Goal: Task Accomplishment & Management: Manage account settings

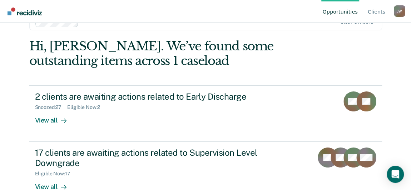
scroll to position [39, 0]
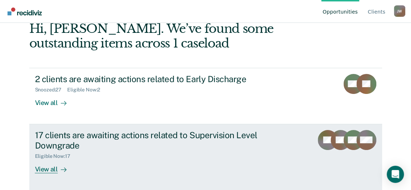
click at [47, 168] on div "View all" at bounding box center [55, 166] width 40 height 14
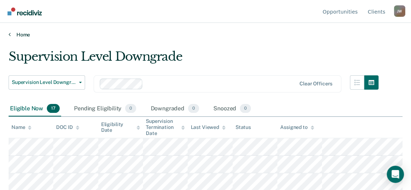
click at [19, 36] on link "Home" at bounding box center [206, 34] width 394 height 6
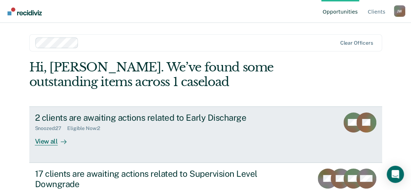
click at [50, 141] on div "View all" at bounding box center [55, 139] width 40 height 14
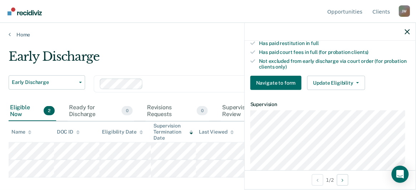
scroll to position [227, 0]
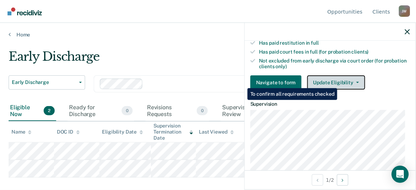
click at [338, 81] on button "Update Eligibility" at bounding box center [336, 82] width 58 height 14
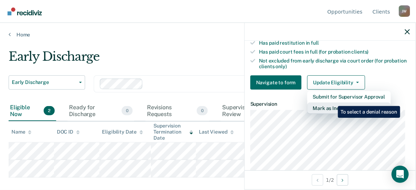
click at [333, 103] on button "Mark as Ineligible" at bounding box center [349, 108] width 84 height 11
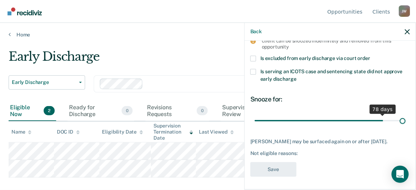
drag, startPoint x: 304, startPoint y: 114, endPoint x: 399, endPoint y: 107, distance: 95.4
type input "90"
click at [399, 115] on input "range" at bounding box center [330, 121] width 151 height 13
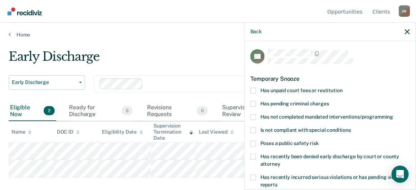
scroll to position [0, 0]
click at [254, 90] on span at bounding box center [253, 91] width 6 height 6
click at [343, 88] on input "Has unpaid court fees or restitution" at bounding box center [343, 88] width 0 height 0
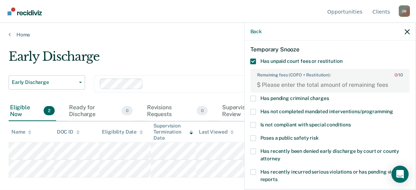
scroll to position [65, 0]
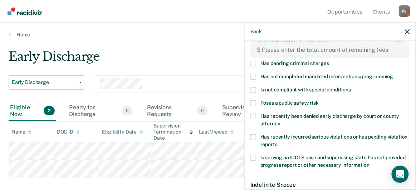
click at [255, 74] on span at bounding box center [253, 77] width 6 height 6
click at [393, 74] on input "Has not completed mandated interventions/programming" at bounding box center [393, 74] width 0 height 0
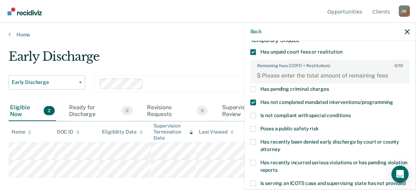
scroll to position [0, 0]
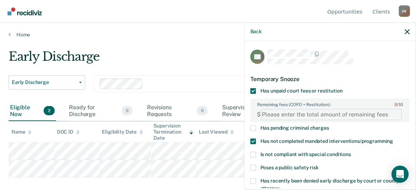
click at [306, 114] on FEESReasonInput "Remaining fees (COFO + Restitution): 0 / 10" at bounding box center [331, 114] width 141 height 11
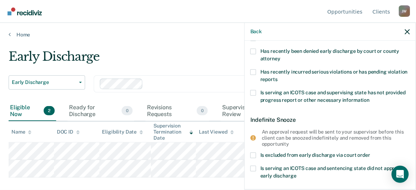
scroll to position [226, 0]
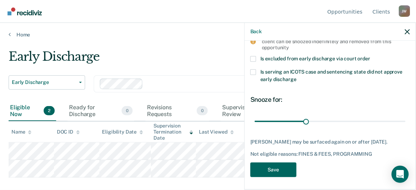
type FEESReasonInput "1490"
click at [268, 167] on button "Save" at bounding box center [273, 170] width 46 height 15
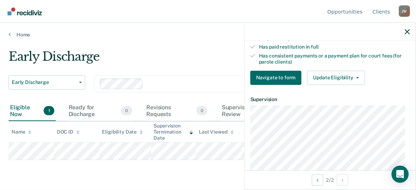
scroll to position [230, 0]
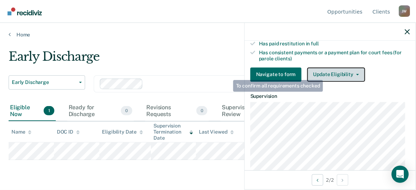
click at [325, 73] on button "Update Eligibility" at bounding box center [336, 75] width 58 height 14
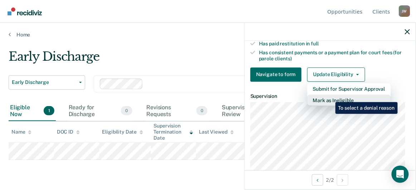
click at [330, 97] on button "Mark as Ineligible" at bounding box center [349, 100] width 84 height 11
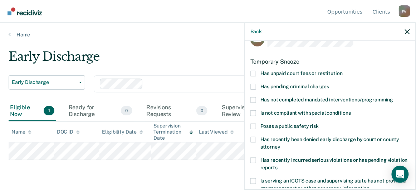
scroll to position [0, 0]
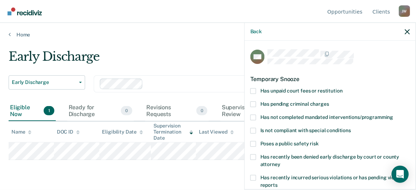
click at [254, 90] on span at bounding box center [253, 91] width 6 height 6
click at [343, 88] on input "Has unpaid court fees or restitution" at bounding box center [343, 88] width 0 height 0
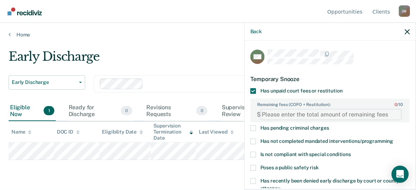
click at [321, 116] on FEESReasonInput "Remaining fees (COFO + Restitution): 0 / 10" at bounding box center [331, 114] width 141 height 11
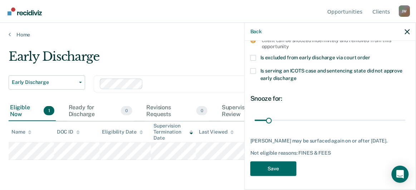
scroll to position [232, 0]
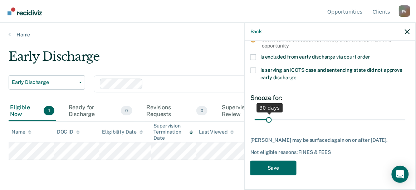
type FEESReasonInput "3255.27"
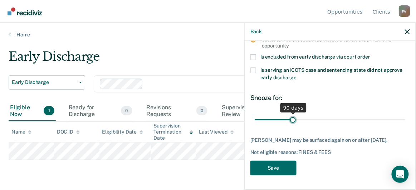
drag, startPoint x: 270, startPoint y: 115, endPoint x: 291, endPoint y: 113, distance: 21.2
type input "90"
click at [291, 113] on input "range" at bounding box center [330, 119] width 151 height 13
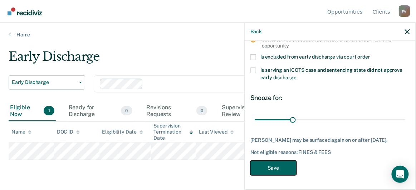
click at [265, 167] on button "Save" at bounding box center [273, 168] width 46 height 15
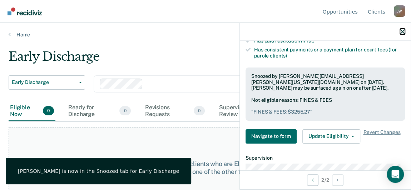
click at [402, 30] on icon "button" at bounding box center [402, 31] width 5 height 5
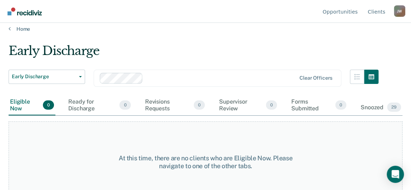
scroll to position [0, 0]
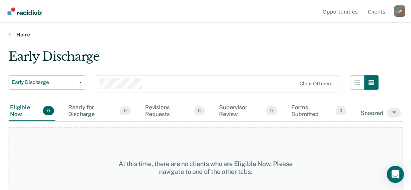
click at [19, 33] on link "Home" at bounding box center [206, 34] width 394 height 6
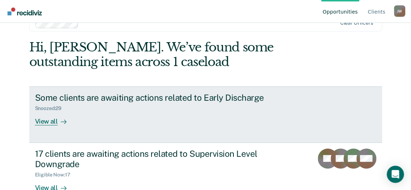
scroll to position [39, 0]
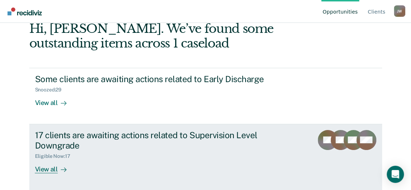
click at [44, 169] on div "View all" at bounding box center [55, 166] width 40 height 14
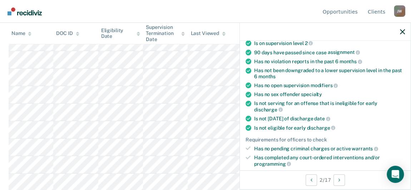
scroll to position [130, 0]
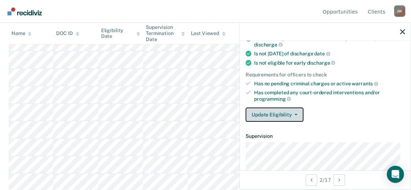
click at [274, 113] on button "Update Eligibility" at bounding box center [275, 115] width 58 height 14
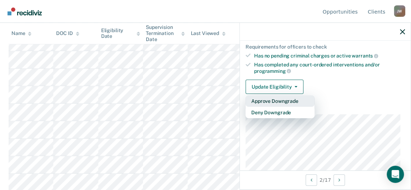
scroll to position [162, 0]
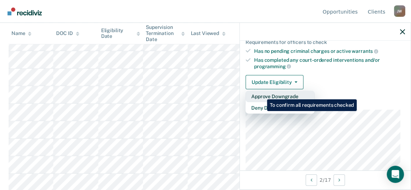
click at [262, 94] on button "Approve Downgrade" at bounding box center [280, 96] width 69 height 11
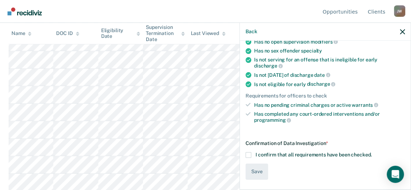
scroll to position [106, 0]
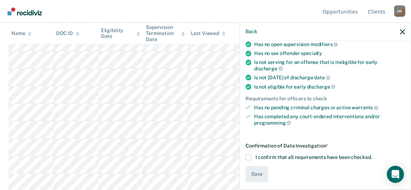
click at [249, 155] on span at bounding box center [249, 158] width 6 height 6
click at [372, 155] on input "I confirm that all requirements have been checked." at bounding box center [372, 155] width 0 height 0
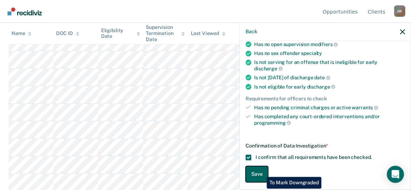
click at [261, 172] on button "Save" at bounding box center [257, 174] width 23 height 16
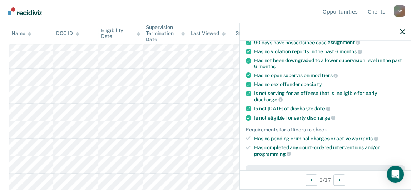
scroll to position [0, 0]
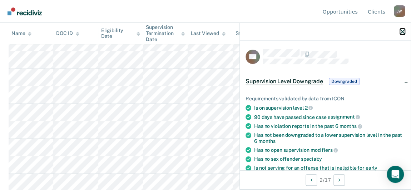
click at [402, 30] on icon "button" at bounding box center [402, 31] width 5 height 5
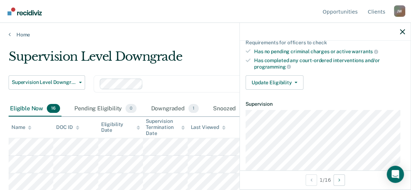
scroll to position [162, 0]
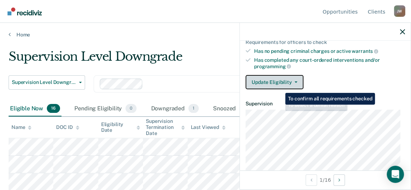
click at [278, 79] on button "Update Eligibility" at bounding box center [275, 82] width 58 height 14
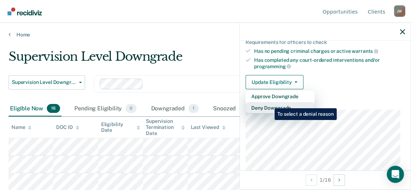
click at [269, 103] on button "Deny Downgrade" at bounding box center [280, 107] width 69 height 11
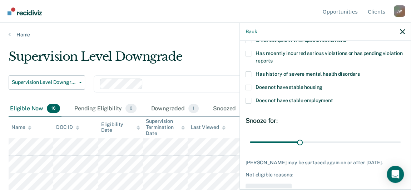
scroll to position [46, 0]
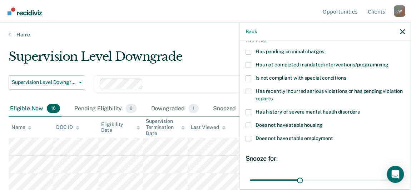
click at [250, 137] on span at bounding box center [249, 139] width 6 height 6
click at [333, 136] on input "Does not have stable employment" at bounding box center [333, 136] width 0 height 0
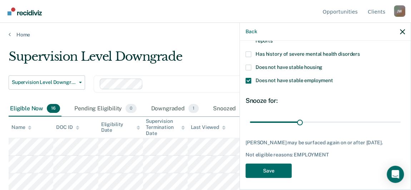
scroll to position [112, 0]
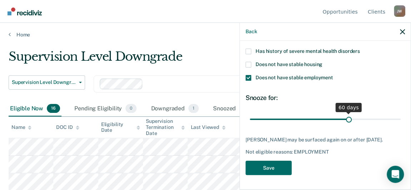
drag, startPoint x: 297, startPoint y: 115, endPoint x: 346, endPoint y: 110, distance: 48.9
type input "60"
click at [346, 113] on input "range" at bounding box center [325, 119] width 151 height 13
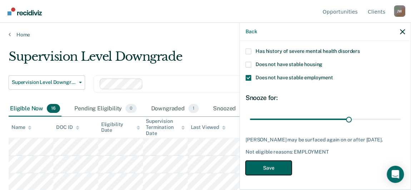
click at [267, 165] on button "Save" at bounding box center [269, 168] width 46 height 15
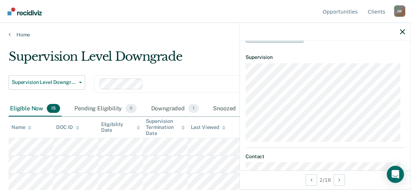
scroll to position [126, 0]
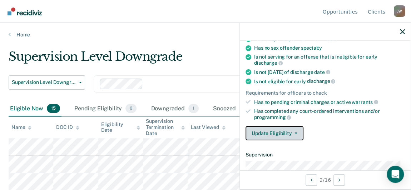
click at [288, 127] on button "Update Eligibility" at bounding box center [275, 133] width 58 height 14
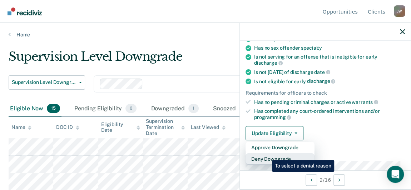
click at [266, 155] on button "Deny Downgrade" at bounding box center [280, 158] width 69 height 11
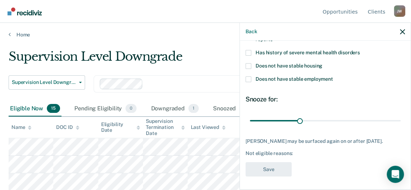
click at [249, 78] on span at bounding box center [249, 80] width 6 height 6
click at [333, 77] on input "Does not have stable employment" at bounding box center [333, 77] width 0 height 0
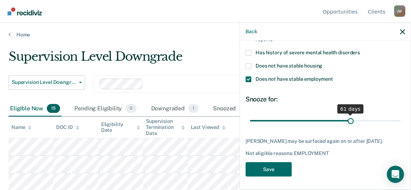
drag, startPoint x: 298, startPoint y: 119, endPoint x: 346, endPoint y: 118, distance: 48.3
click at [346, 118] on input "range" at bounding box center [325, 120] width 151 height 13
type input "60"
click at [346, 118] on input "range" at bounding box center [325, 120] width 151 height 13
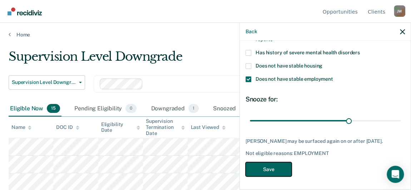
click at [271, 167] on button "Save" at bounding box center [269, 169] width 46 height 15
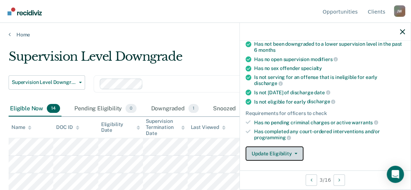
click at [283, 151] on button "Update Eligibility" at bounding box center [275, 154] width 58 height 14
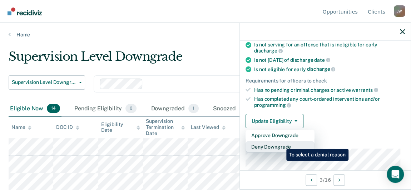
click at [281, 144] on button "Deny Downgrade" at bounding box center [280, 146] width 69 height 11
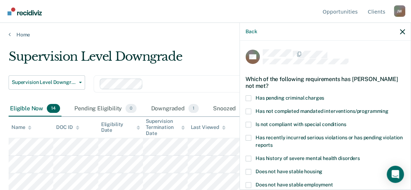
scroll to position [105, 0]
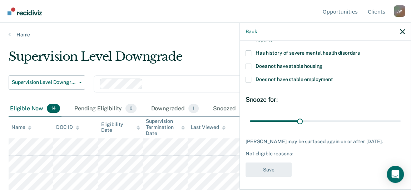
click at [247, 79] on span at bounding box center [249, 80] width 6 height 6
click at [333, 77] on input "Does not have stable employment" at bounding box center [333, 77] width 0 height 0
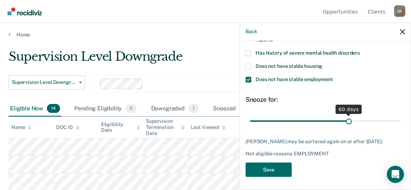
drag, startPoint x: 300, startPoint y: 119, endPoint x: 346, endPoint y: 117, distance: 46.5
type input "60"
click at [346, 117] on input "range" at bounding box center [325, 121] width 151 height 13
click at [271, 169] on button "Save" at bounding box center [269, 170] width 46 height 15
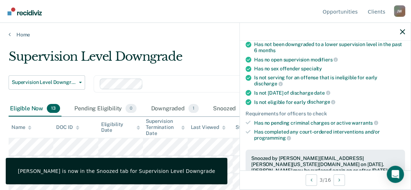
scroll to position [90, 0]
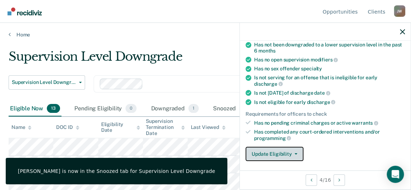
click at [270, 149] on button "Update Eligibility" at bounding box center [275, 154] width 58 height 14
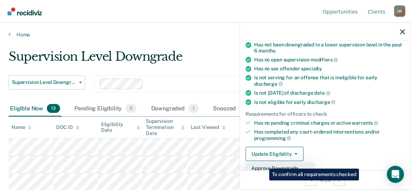
click at [264, 163] on button "Approve Downgrade" at bounding box center [280, 168] width 69 height 11
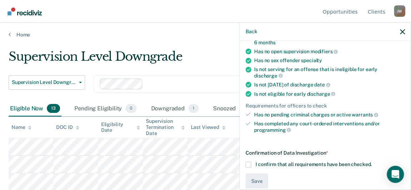
scroll to position [105, 0]
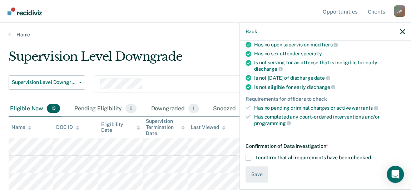
click at [251, 155] on span at bounding box center [249, 158] width 6 height 6
click at [372, 155] on input "I confirm that all requirements have been checked." at bounding box center [372, 155] width 0 height 0
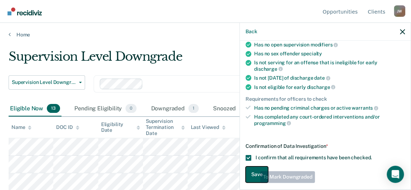
click at [255, 167] on button "Save" at bounding box center [257, 175] width 23 height 16
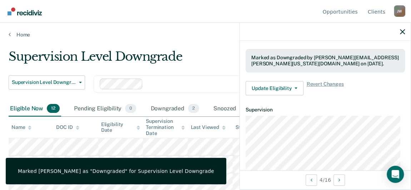
scroll to position [157, 0]
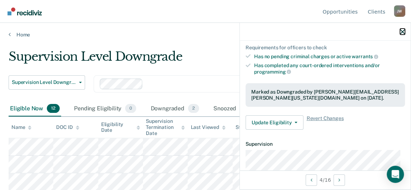
click at [403, 30] on icon "button" at bounding box center [402, 31] width 5 height 5
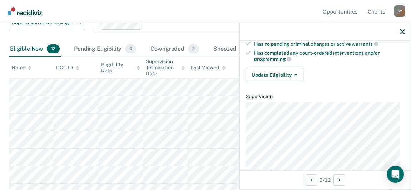
scroll to position [195, 0]
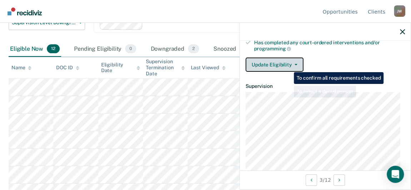
click at [288, 64] on button "Update Eligibility" at bounding box center [275, 65] width 58 height 14
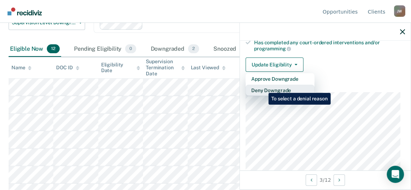
click at [263, 88] on button "Deny Downgrade" at bounding box center [280, 90] width 69 height 11
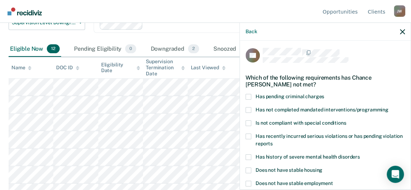
scroll to position [0, 0]
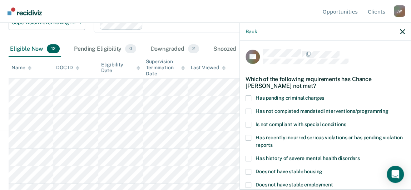
click at [249, 136] on span at bounding box center [249, 138] width 6 height 6
click at [273, 143] on input "Has recently incurred serious violations or has pending violation reports" at bounding box center [273, 143] width 0 height 0
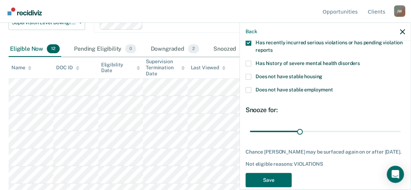
scroll to position [105, 0]
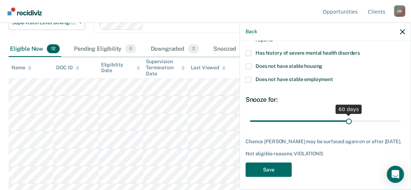
drag, startPoint x: 299, startPoint y: 122, endPoint x: 346, endPoint y: 117, distance: 47.5
type input "60"
click at [346, 117] on input "range" at bounding box center [325, 121] width 151 height 13
click at [273, 165] on button "Save" at bounding box center [269, 170] width 46 height 15
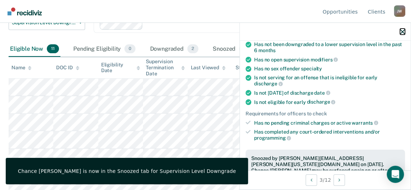
click at [403, 30] on icon "button" at bounding box center [402, 31] width 5 height 5
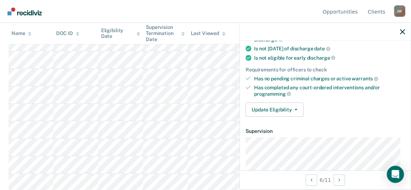
scroll to position [162, 0]
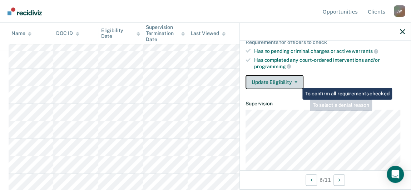
click at [295, 80] on button "Update Eligibility" at bounding box center [275, 82] width 58 height 14
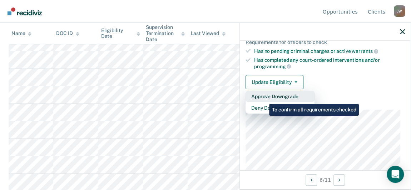
click at [264, 96] on button "Approve Downgrade" at bounding box center [280, 96] width 69 height 11
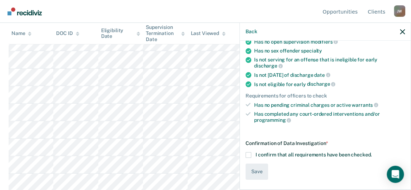
scroll to position [106, 0]
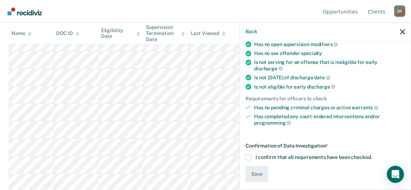
click at [249, 156] on span at bounding box center [249, 158] width 6 height 6
click at [372, 155] on input "I confirm that all requirements have been checked." at bounding box center [372, 155] width 0 height 0
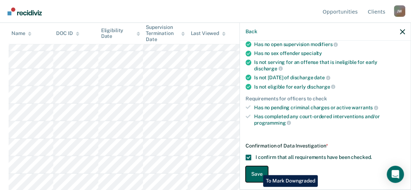
click at [258, 170] on button "Save" at bounding box center [257, 174] width 23 height 16
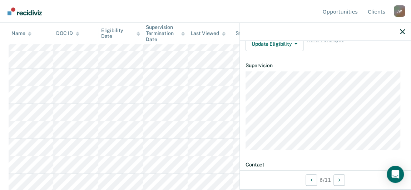
scroll to position [73, 0]
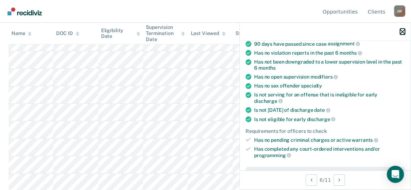
click at [400, 32] on icon "button" at bounding box center [402, 31] width 5 height 5
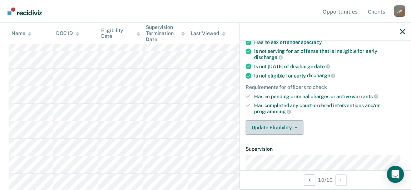
scroll to position [130, 0]
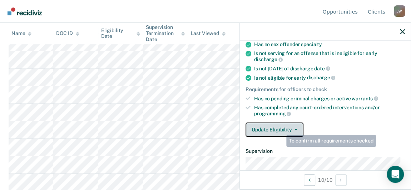
click at [277, 129] on button "Update Eligibility" at bounding box center [275, 130] width 58 height 14
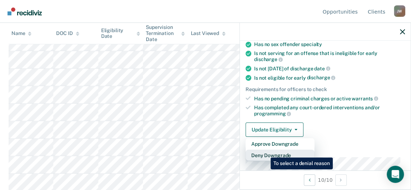
click at [265, 152] on button "Deny Downgrade" at bounding box center [280, 155] width 69 height 11
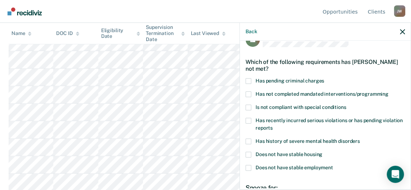
scroll to position [8, 0]
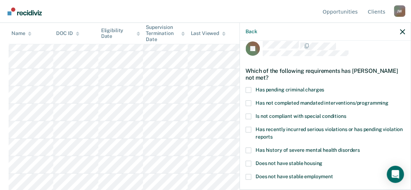
click at [249, 128] on span at bounding box center [249, 130] width 6 height 6
click at [273, 134] on input "Has recently incurred serious violations or has pending violation reports" at bounding box center [273, 134] width 0 height 0
click at [247, 100] on span at bounding box center [249, 103] width 6 height 6
click at [389, 100] on input "Has not completed mandated interventions/programming" at bounding box center [389, 100] width 0 height 0
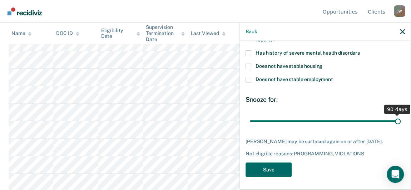
drag, startPoint x: 298, startPoint y: 120, endPoint x: 403, endPoint y: 112, distance: 105.8
type input "90"
click at [401, 115] on input "range" at bounding box center [325, 121] width 151 height 13
click at [259, 169] on button "Save" at bounding box center [269, 170] width 46 height 15
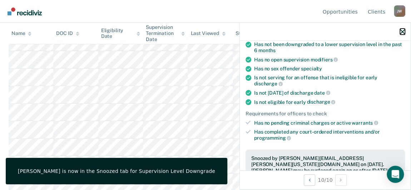
click at [402, 31] on icon "button" at bounding box center [402, 31] width 5 height 5
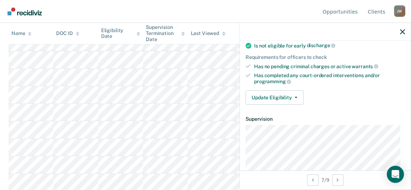
scroll to position [162, 0]
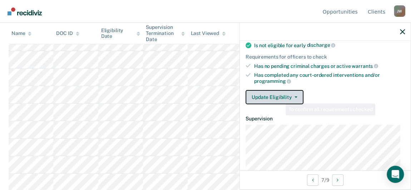
click at [271, 90] on button "Update Eligibility" at bounding box center [275, 97] width 58 height 14
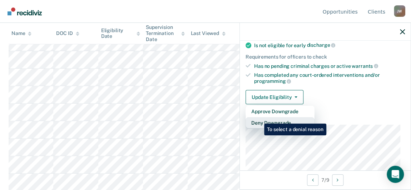
click at [259, 118] on button "Deny Downgrade" at bounding box center [280, 122] width 69 height 11
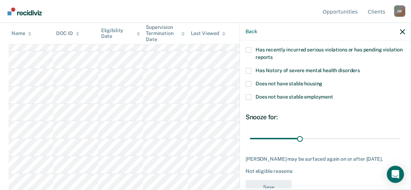
scroll to position [79, 0]
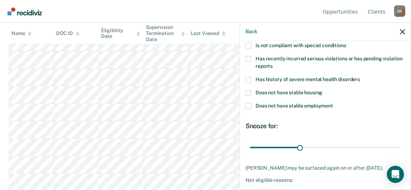
click at [250, 105] on span at bounding box center [249, 106] width 6 height 6
click at [333, 103] on input "Does not have stable employment" at bounding box center [333, 103] width 0 height 0
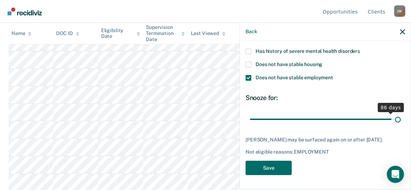
scroll to position [106, 0]
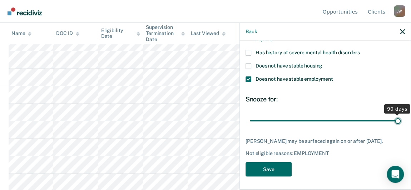
drag, startPoint x: 298, startPoint y: 113, endPoint x: 394, endPoint y: 106, distance: 96.8
type input "90"
click at [394, 114] on input "range" at bounding box center [325, 120] width 151 height 13
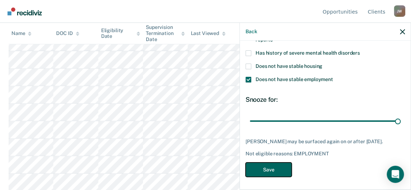
click at [259, 169] on button "Save" at bounding box center [269, 170] width 46 height 15
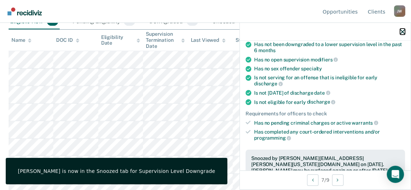
click at [402, 31] on icon "button" at bounding box center [402, 31] width 5 height 5
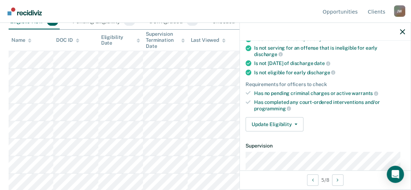
scroll to position [162, 0]
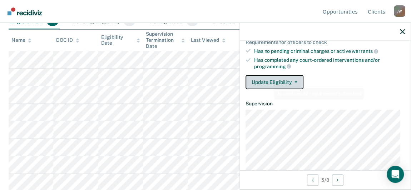
click at [268, 81] on button "Update Eligibility" at bounding box center [275, 82] width 58 height 14
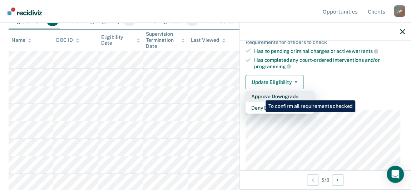
click at [260, 95] on button "Approve Downgrade" at bounding box center [280, 96] width 69 height 11
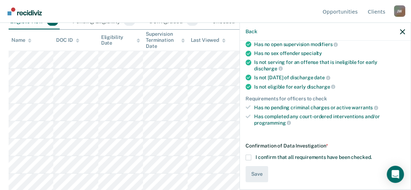
click at [246, 155] on span at bounding box center [249, 158] width 6 height 6
click at [372, 155] on input "I confirm that all requirements have been checked." at bounding box center [372, 155] width 0 height 0
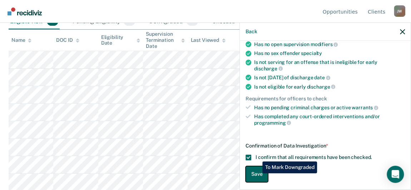
click at [257, 173] on button "Save" at bounding box center [257, 174] width 23 height 16
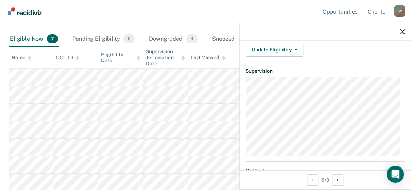
scroll to position [130, 0]
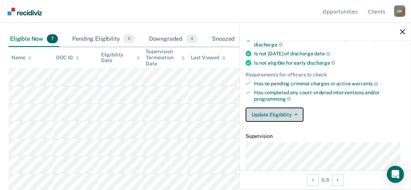
click at [285, 111] on button "Update Eligibility" at bounding box center [275, 115] width 58 height 14
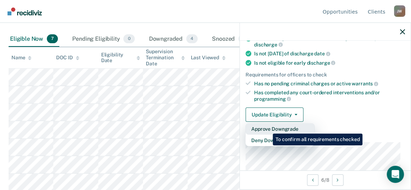
click at [267, 128] on button "Approve Downgrade" at bounding box center [280, 128] width 69 height 11
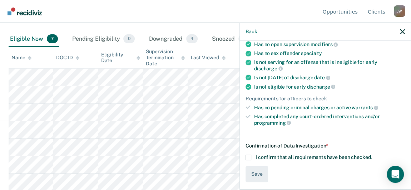
click at [249, 155] on span at bounding box center [249, 158] width 6 height 6
click at [372, 155] on input "I confirm that all requirements have been checked." at bounding box center [372, 155] width 0 height 0
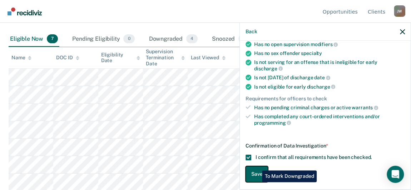
click at [257, 166] on button "Save" at bounding box center [257, 174] width 23 height 16
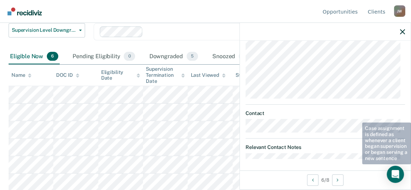
scroll to position [157, 0]
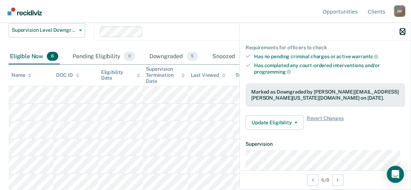
click at [402, 31] on icon "button" at bounding box center [402, 31] width 5 height 5
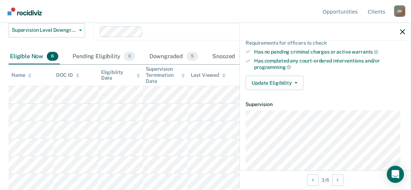
scroll to position [162, 0]
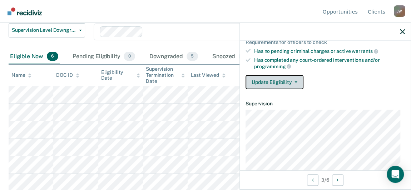
click at [274, 78] on button "Update Eligibility" at bounding box center [275, 82] width 58 height 14
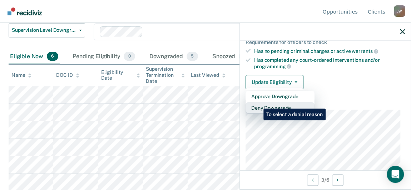
click at [258, 103] on button "Deny Downgrade" at bounding box center [280, 107] width 69 height 11
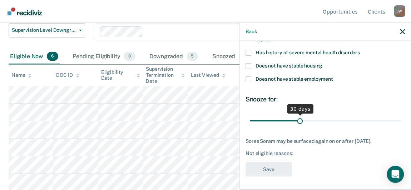
scroll to position [8, 0]
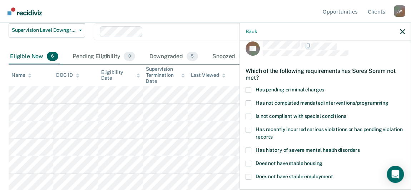
click at [247, 102] on span at bounding box center [249, 103] width 6 height 6
click at [389, 100] on input "Has not completed mandated interventions/programming" at bounding box center [389, 100] width 0 height 0
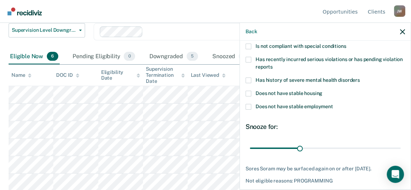
scroll to position [105, 0]
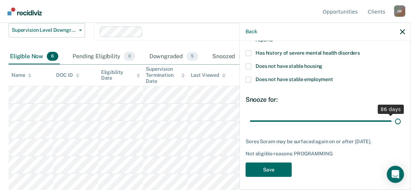
drag, startPoint x: 299, startPoint y: 121, endPoint x: 395, endPoint y: 113, distance: 96.8
type input "90"
click at [395, 115] on input "range" at bounding box center [325, 121] width 151 height 13
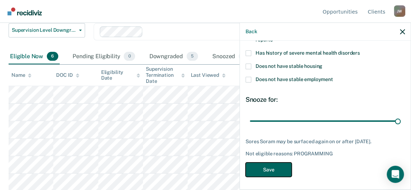
click at [273, 168] on button "Save" at bounding box center [269, 170] width 46 height 15
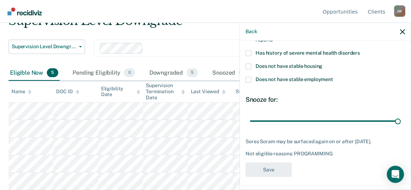
scroll to position [35, 0]
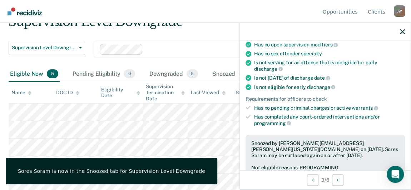
click at [400, 31] on div at bounding box center [325, 32] width 171 height 18
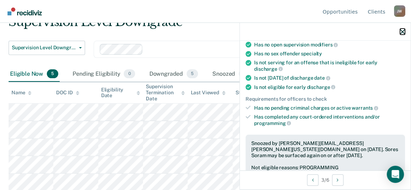
click at [404, 30] on icon "button" at bounding box center [402, 31] width 5 height 5
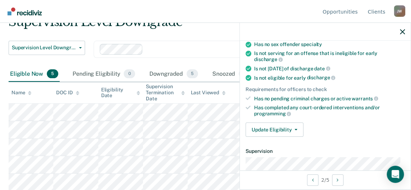
scroll to position [130, 0]
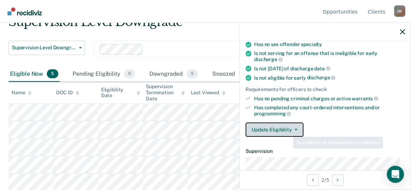
click at [290, 125] on button "Update Eligibility" at bounding box center [275, 130] width 58 height 14
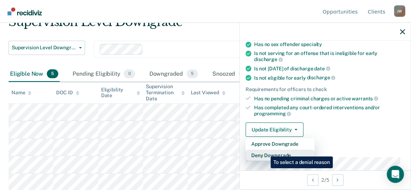
click at [265, 151] on button "Deny Downgrade" at bounding box center [280, 155] width 69 height 11
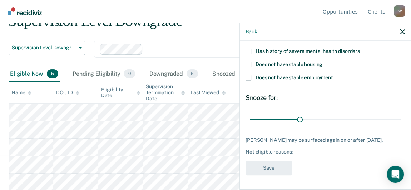
scroll to position [106, 0]
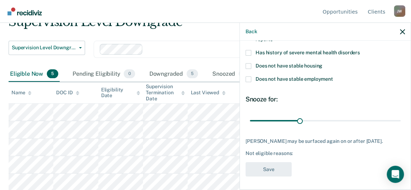
click at [251, 78] on span at bounding box center [249, 80] width 6 height 6
click at [333, 77] on input "Does not have stable employment" at bounding box center [333, 77] width 0 height 0
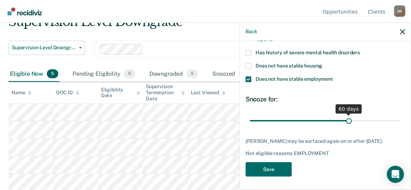
drag, startPoint x: 298, startPoint y: 118, endPoint x: 345, endPoint y: 114, distance: 48.1
type input "60"
click at [345, 114] on input "range" at bounding box center [325, 120] width 151 height 13
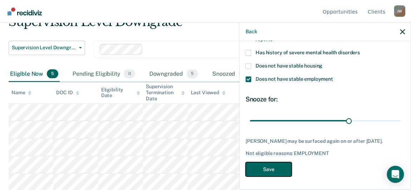
click at [262, 166] on button "Save" at bounding box center [269, 169] width 46 height 15
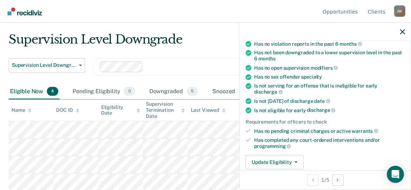
scroll to position [162, 0]
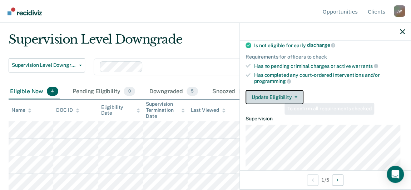
click at [279, 96] on button "Update Eligibility" at bounding box center [275, 97] width 58 height 14
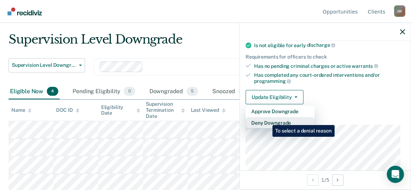
click at [267, 120] on button "Deny Downgrade" at bounding box center [280, 122] width 69 height 11
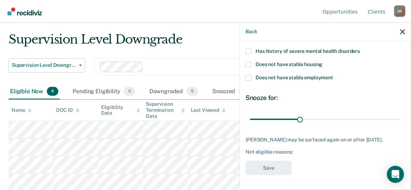
click at [248, 75] on span at bounding box center [249, 78] width 6 height 6
click at [333, 75] on input "Does not have stable employment" at bounding box center [333, 75] width 0 height 0
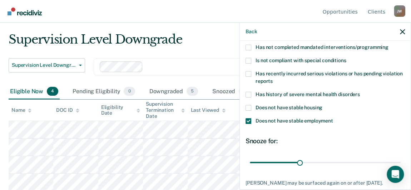
scroll to position [0, 0]
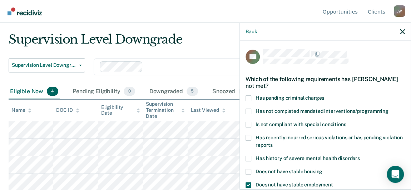
click at [249, 136] on span at bounding box center [249, 138] width 6 height 6
click at [273, 143] on input "Has recently incurred serious violations or has pending violation reports" at bounding box center [273, 143] width 0 height 0
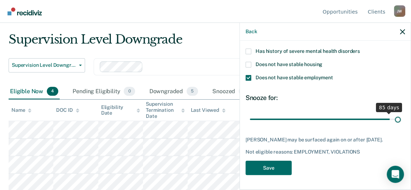
scroll to position [106, 0]
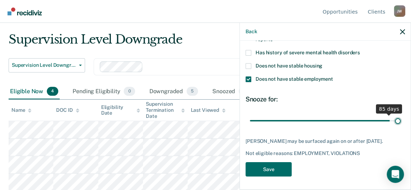
drag, startPoint x: 301, startPoint y: 115, endPoint x: 397, endPoint y: 116, distance: 95.8
type input "90"
click at [397, 116] on input "range" at bounding box center [325, 120] width 151 height 13
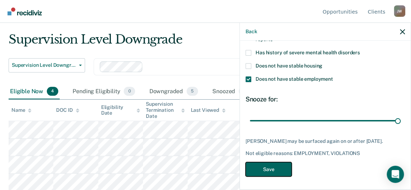
click at [276, 166] on button "Save" at bounding box center [269, 169] width 46 height 15
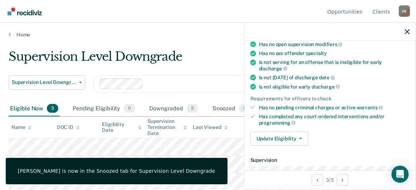
scroll to position [91, 0]
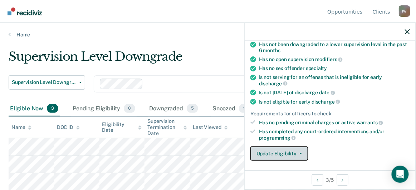
click at [269, 151] on button "Update Eligibility" at bounding box center [279, 154] width 58 height 14
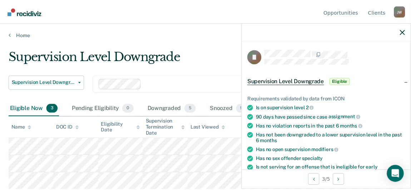
scroll to position [195, 0]
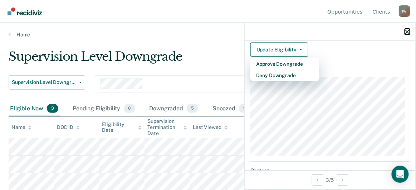
click at [406, 30] on icon "button" at bounding box center [407, 31] width 5 height 5
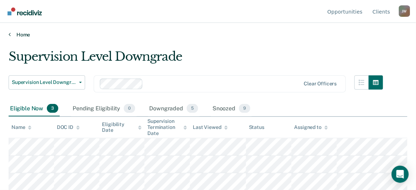
click at [21, 34] on link "Home" at bounding box center [208, 34] width 399 height 6
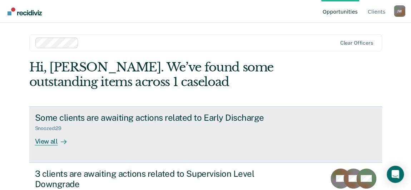
click at [49, 138] on div "View all" at bounding box center [55, 139] width 40 height 14
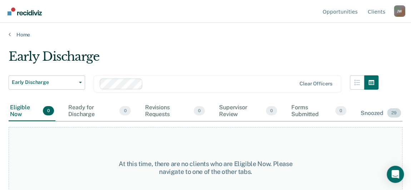
click at [366, 110] on div "Snoozed 29" at bounding box center [380, 113] width 43 height 16
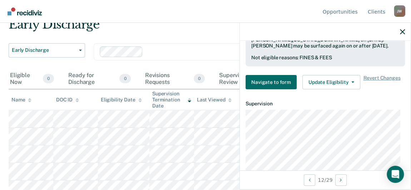
scroll to position [227, 0]
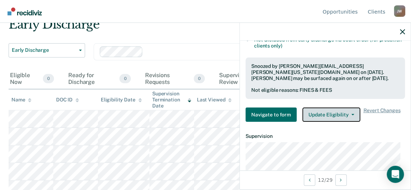
click at [318, 112] on button "Update Eligibility" at bounding box center [332, 115] width 58 height 14
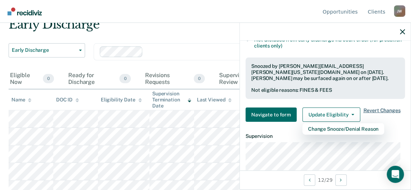
click at [370, 109] on span "Revert Changes" at bounding box center [381, 115] width 37 height 14
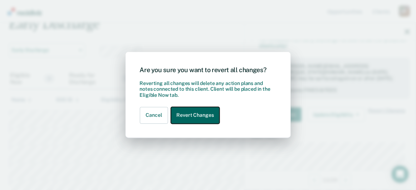
click at [197, 114] on button "Revert Changes" at bounding box center [195, 115] width 49 height 17
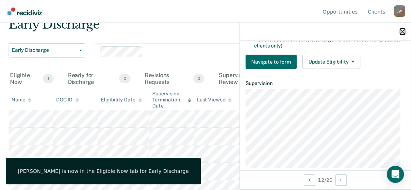
click at [402, 33] on icon "button" at bounding box center [402, 31] width 5 height 5
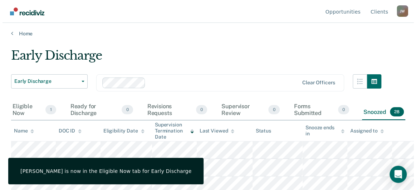
scroll to position [0, 0]
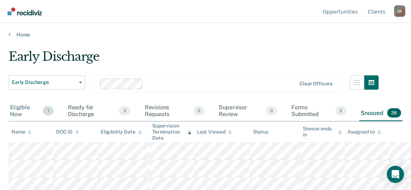
click at [13, 107] on div "Eligible Now 1" at bounding box center [32, 111] width 46 height 20
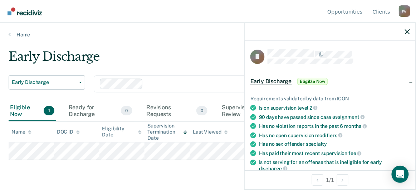
scroll to position [195, 0]
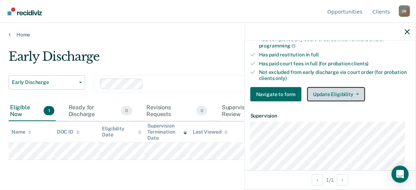
click at [326, 91] on button "Update Eligibility" at bounding box center [336, 94] width 58 height 14
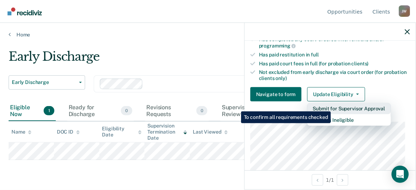
click at [327, 106] on button "Submit for Supervisor Approval" at bounding box center [349, 108] width 84 height 11
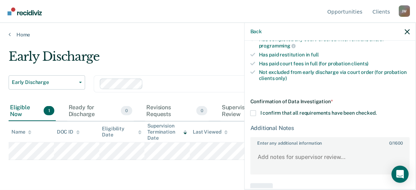
click at [254, 110] on span at bounding box center [253, 113] width 6 height 6
click at [377, 110] on input "I confirm that all requirements have been checked." at bounding box center [377, 110] width 0 height 0
click at [254, 111] on span at bounding box center [253, 113] width 6 height 6
click at [377, 110] on input "I confirm that all requirements have been checked." at bounding box center [377, 110] width 0 height 0
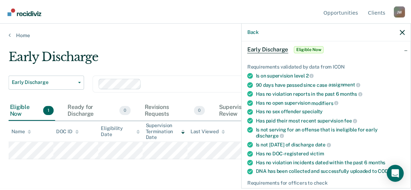
scroll to position [0, 0]
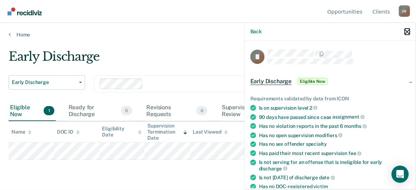
click at [407, 30] on icon "button" at bounding box center [407, 31] width 5 height 5
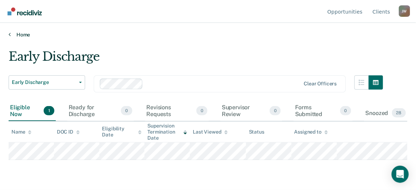
click at [26, 36] on link "Home" at bounding box center [208, 34] width 399 height 6
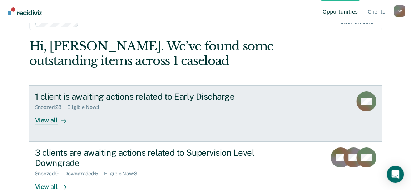
scroll to position [39, 0]
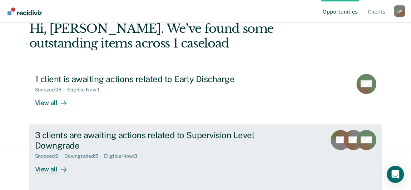
click at [57, 139] on div "3 clients are awaiting actions related to Supervision Level Downgrade" at bounding box center [160, 140] width 251 height 21
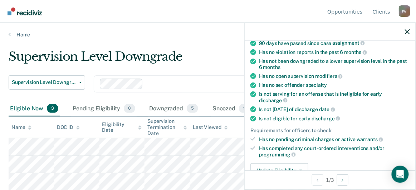
scroll to position [162, 0]
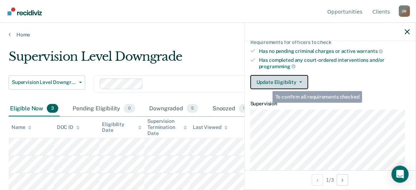
click at [268, 75] on button "Update Eligibility" at bounding box center [279, 82] width 58 height 14
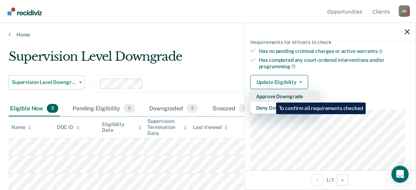
click at [271, 96] on button "Approve Downgrade" at bounding box center [284, 96] width 69 height 11
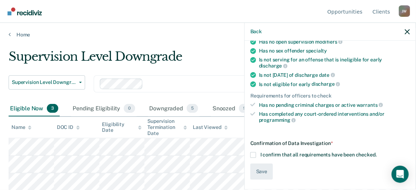
scroll to position [106, 0]
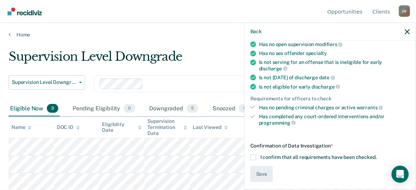
click at [254, 155] on span at bounding box center [253, 158] width 6 height 6
click at [377, 155] on input "I confirm that all requirements have been checked." at bounding box center [377, 155] width 0 height 0
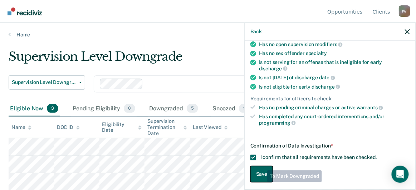
click at [262, 167] on button "Save" at bounding box center [261, 174] width 23 height 16
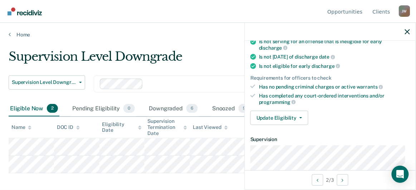
scroll to position [90, 0]
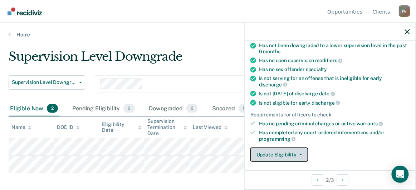
click at [269, 149] on button "Update Eligibility" at bounding box center [279, 155] width 58 height 14
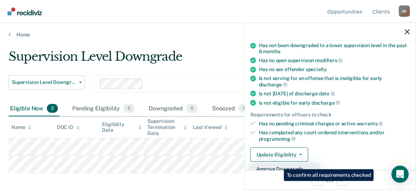
click at [279, 164] on button "Approve Downgrade" at bounding box center [284, 168] width 69 height 11
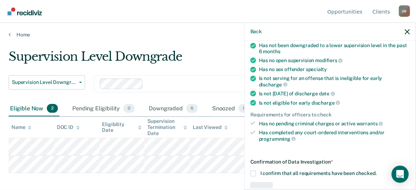
click at [254, 171] on span at bounding box center [253, 174] width 6 height 6
click at [377, 171] on input "I confirm that all requirements have been checked." at bounding box center [377, 171] width 0 height 0
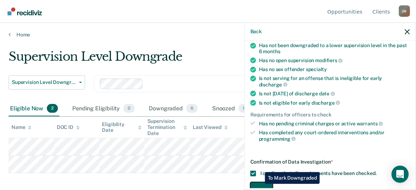
click at [260, 185] on button "Save" at bounding box center [261, 190] width 23 height 16
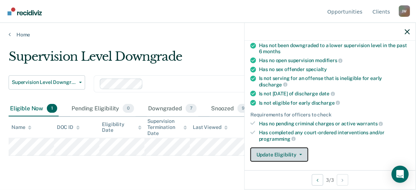
click at [268, 154] on button "Update Eligibility" at bounding box center [279, 155] width 58 height 14
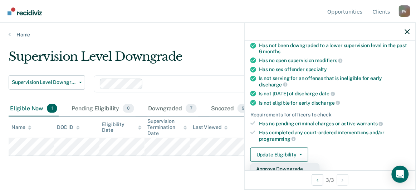
scroll to position [155, 0]
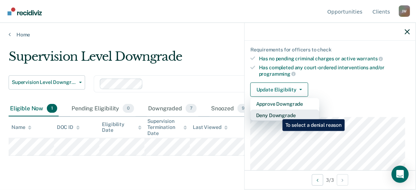
click at [277, 114] on button "Deny Downgrade" at bounding box center [284, 115] width 69 height 11
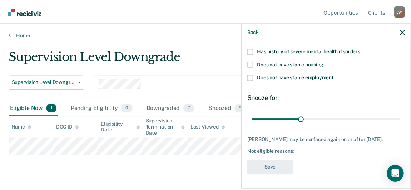
scroll to position [112, 0]
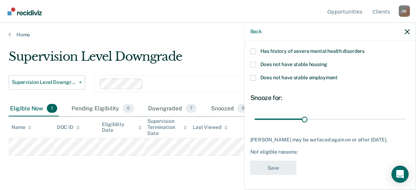
click at [254, 75] on span at bounding box center [253, 78] width 6 height 6
click at [338, 75] on input "Does not have stable employment" at bounding box center [338, 75] width 0 height 0
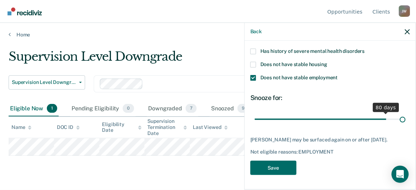
drag, startPoint x: 303, startPoint y: 112, endPoint x: 410, endPoint y: 112, distance: 107.6
type input "90"
click at [405, 113] on input "range" at bounding box center [330, 119] width 151 height 13
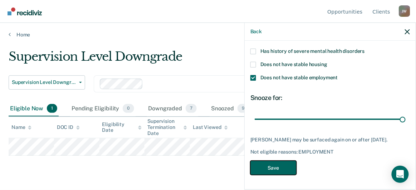
click at [267, 165] on button "Save" at bounding box center [273, 168] width 46 height 15
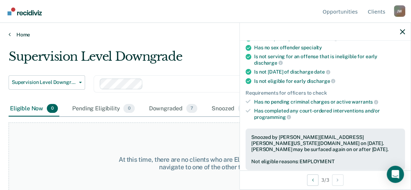
click at [180, 33] on link "Home" at bounding box center [206, 34] width 394 height 6
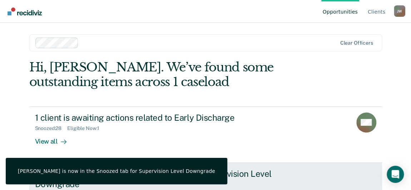
scroll to position [39, 0]
